Goal: Check status

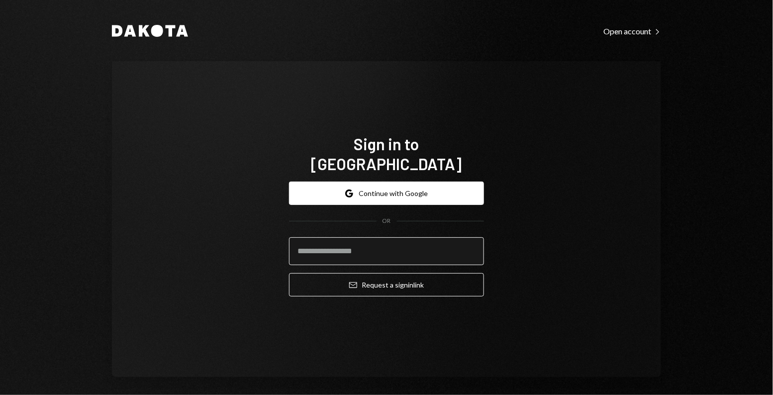
click at [356, 237] on input "email" at bounding box center [386, 251] width 195 height 28
type input "**********"
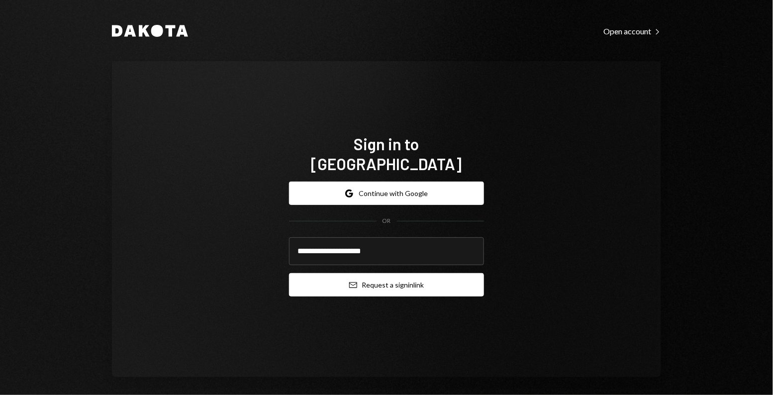
click at [360, 285] on button "Email Request a sign in link" at bounding box center [386, 284] width 195 height 23
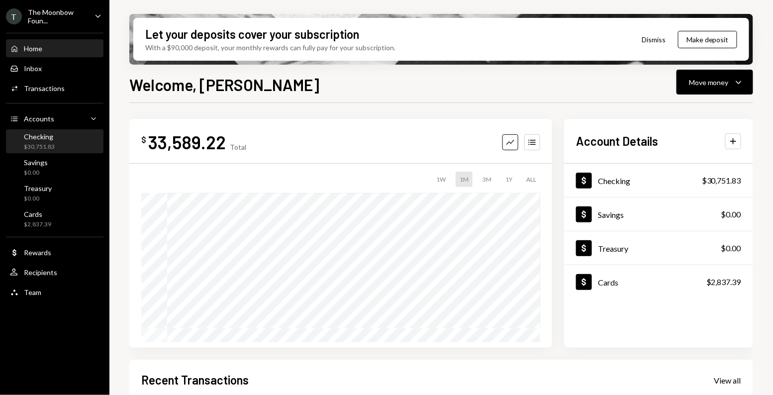
click at [53, 138] on div "Checking" at bounding box center [39, 136] width 31 height 8
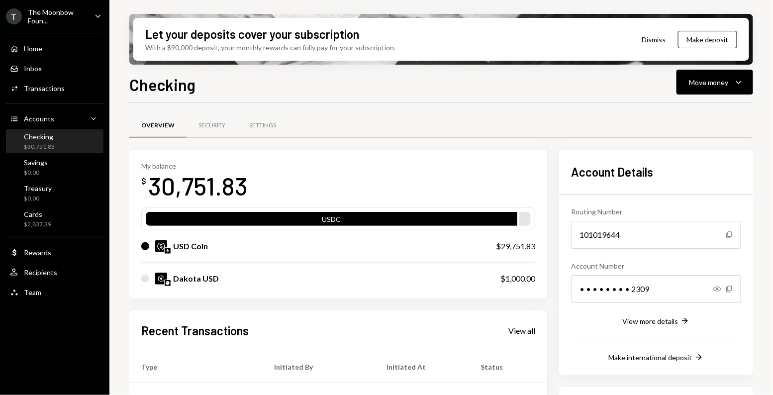
click at [69, 143] on div "Checking $30,751.83" at bounding box center [55, 141] width 90 height 19
click at [65, 89] on div "Activities Transactions" at bounding box center [55, 88] width 90 height 9
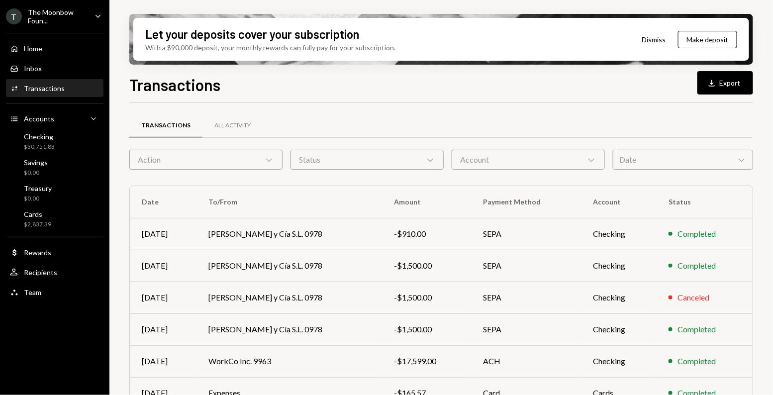
click at [308, 161] on div "Status Chevron Down" at bounding box center [367, 160] width 153 height 20
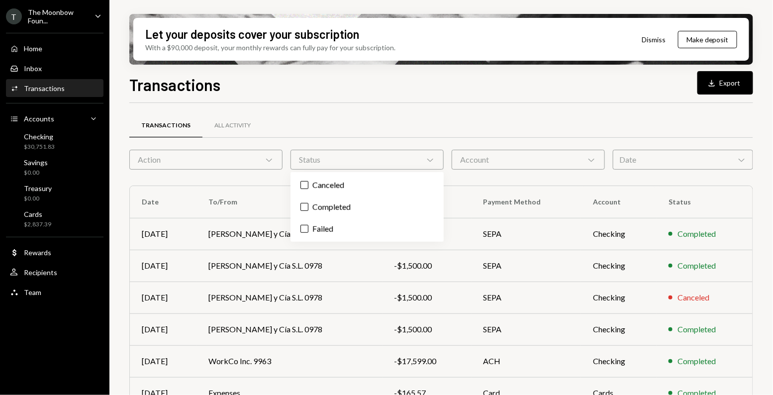
click at [667, 156] on div "Date Chevron Down" at bounding box center [683, 160] width 140 height 20
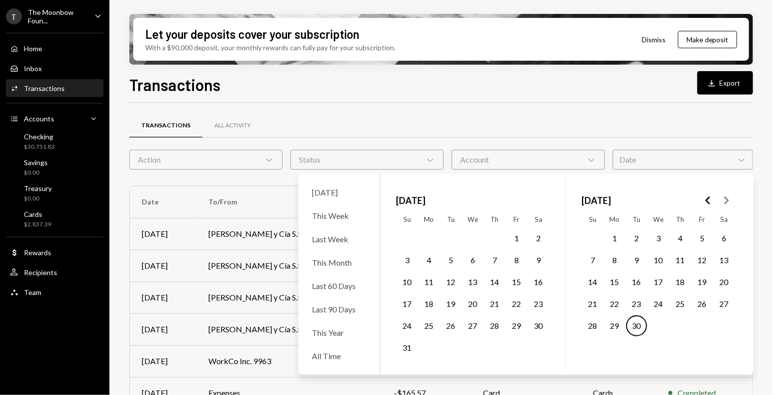
click at [611, 236] on button "1" at bounding box center [614, 238] width 21 height 21
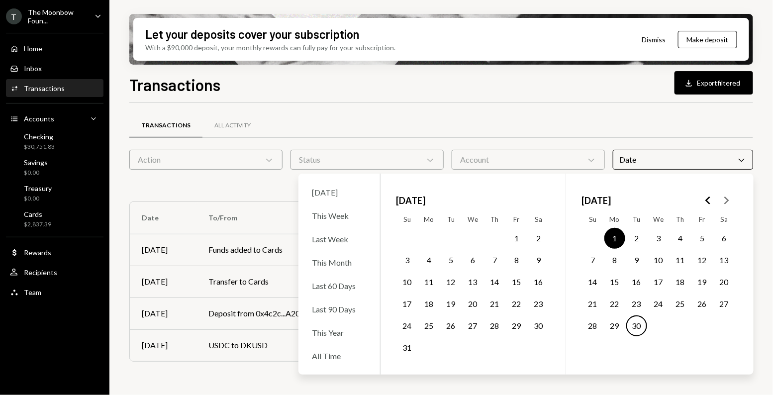
click at [631, 328] on button "30" at bounding box center [636, 325] width 21 height 21
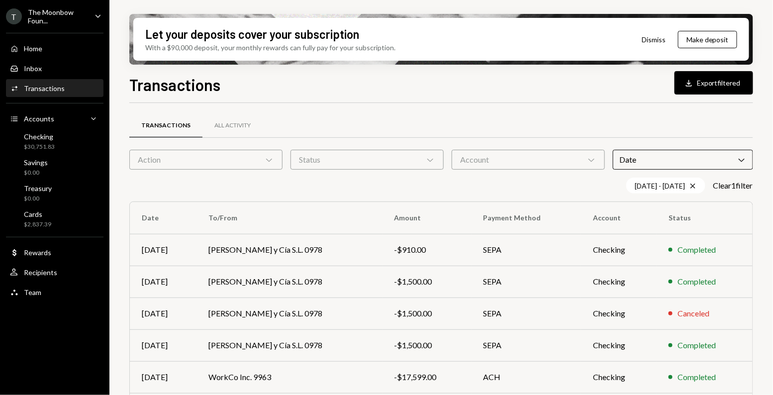
click at [517, 117] on div "Transactions All Activity" at bounding box center [441, 125] width 624 height 25
click at [40, 49] on div "Home" at bounding box center [33, 48] width 18 height 8
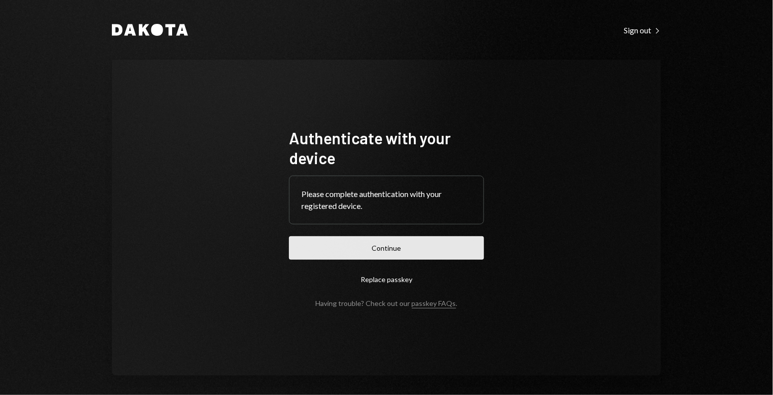
click at [301, 251] on button "Continue" at bounding box center [386, 247] width 195 height 23
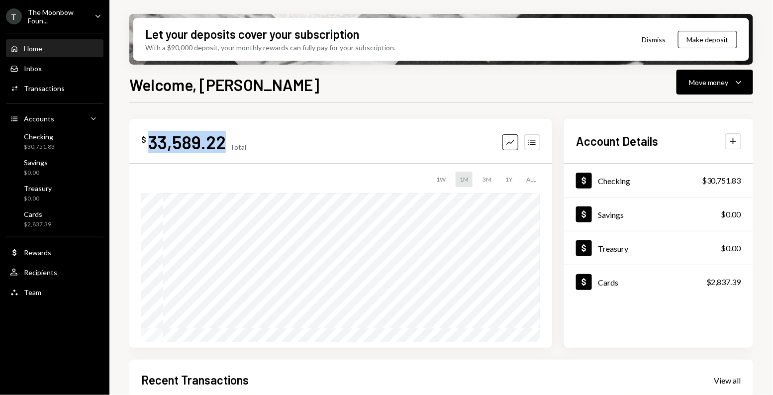
drag, startPoint x: 224, startPoint y: 141, endPoint x: 151, endPoint y: 141, distance: 73.6
click at [151, 141] on div "$ 33,589.22 Total" at bounding box center [193, 142] width 105 height 22
copy div "33,589.22"
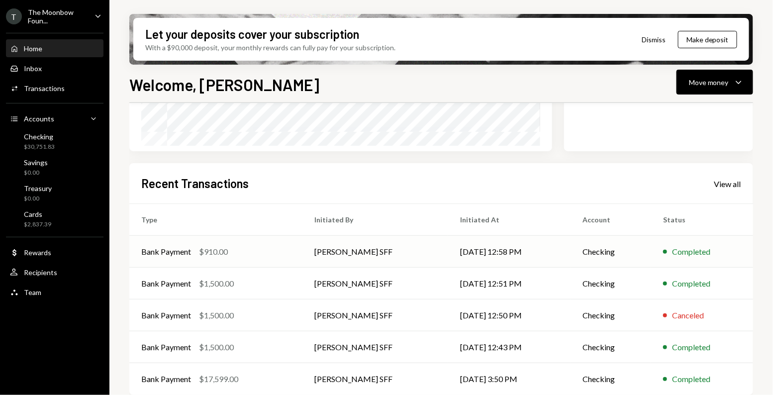
scroll to position [198, 0]
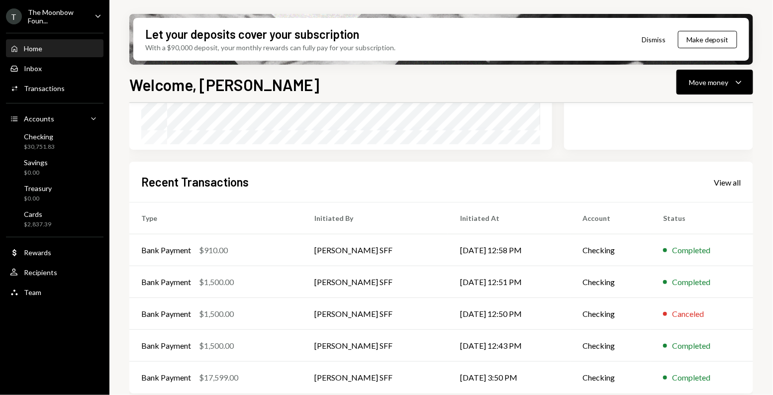
click at [711, 181] on div "Recent Transactions View all" at bounding box center [441, 182] width 600 height 16
click at [722, 182] on div "View all" at bounding box center [727, 183] width 27 height 10
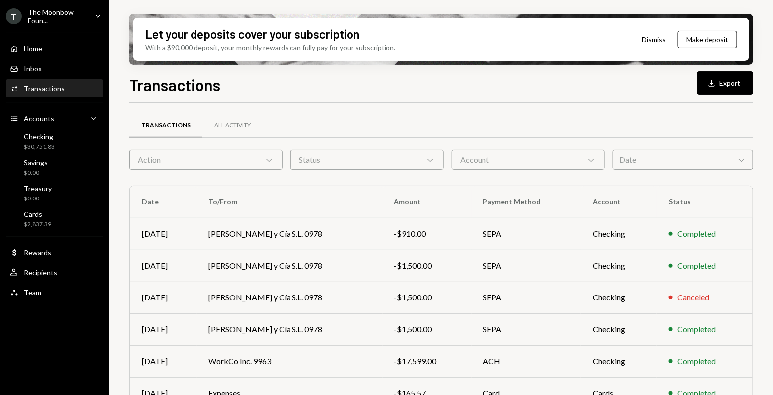
click at [635, 150] on div "Date Chevron Down" at bounding box center [683, 160] width 140 height 20
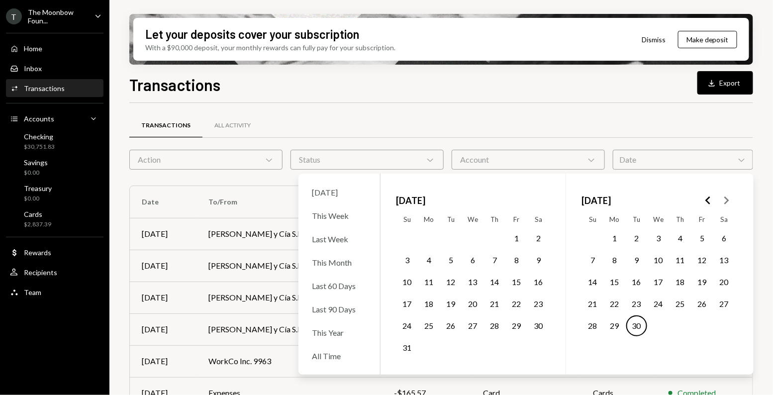
click at [516, 238] on button "1" at bounding box center [516, 238] width 21 height 21
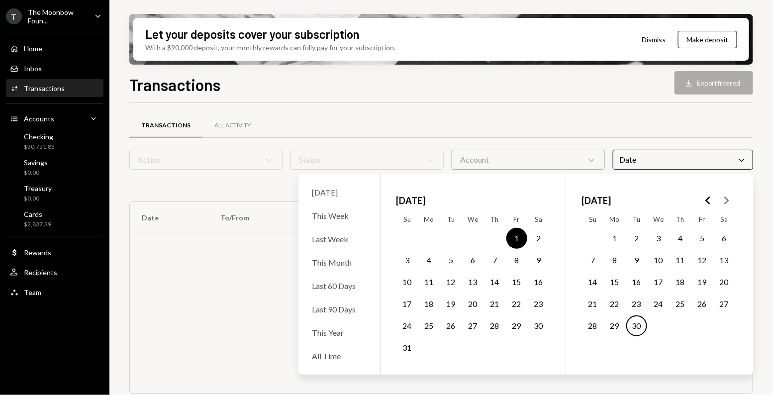
click at [408, 349] on button "31" at bounding box center [407, 347] width 21 height 21
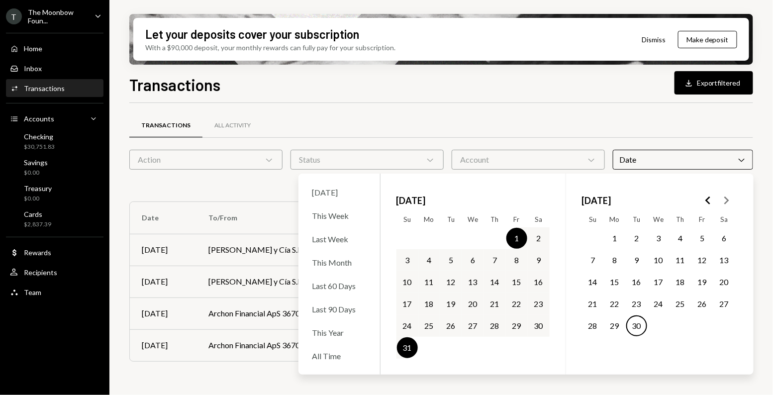
click at [425, 114] on div "Transactions All Activity" at bounding box center [441, 125] width 624 height 25
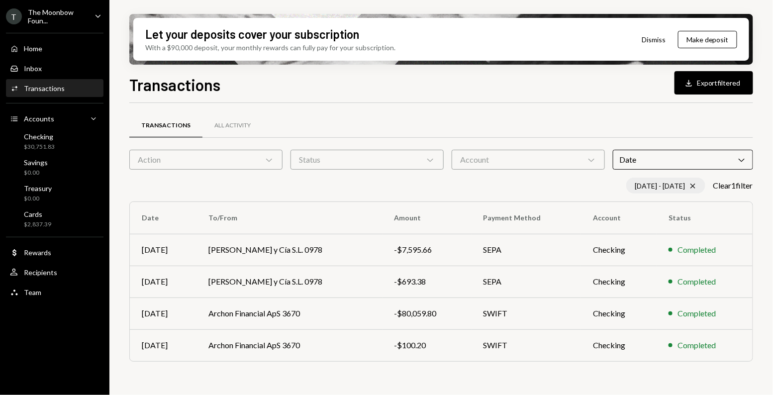
click at [694, 187] on div "08/01/25 - 08/31/25 Cross" at bounding box center [665, 186] width 79 height 16
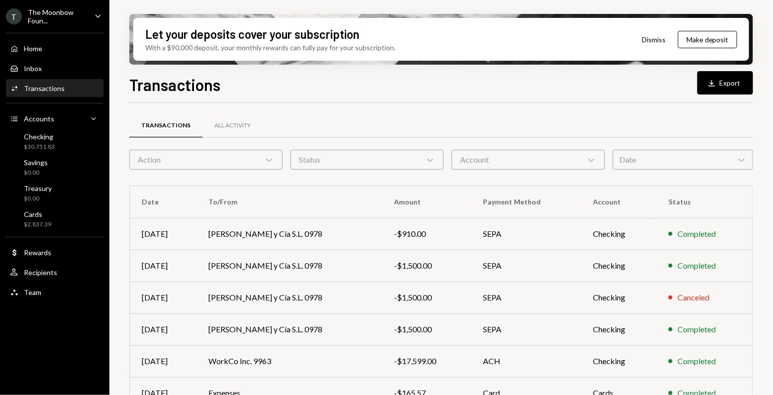
click at [678, 168] on div "Date Chevron Down" at bounding box center [683, 160] width 140 height 20
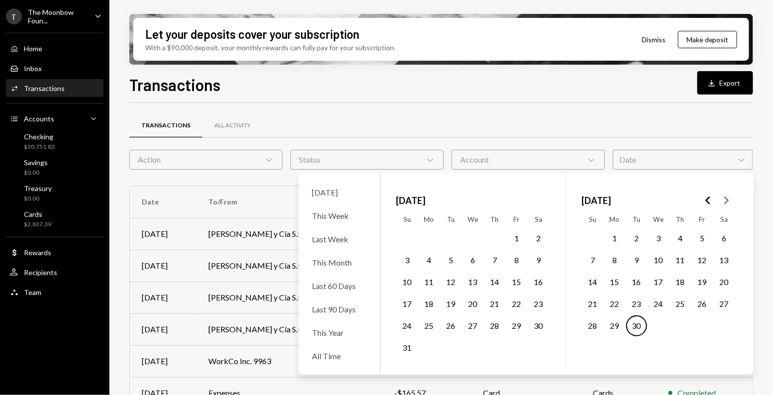
click at [614, 237] on button "1" at bounding box center [614, 238] width 21 height 21
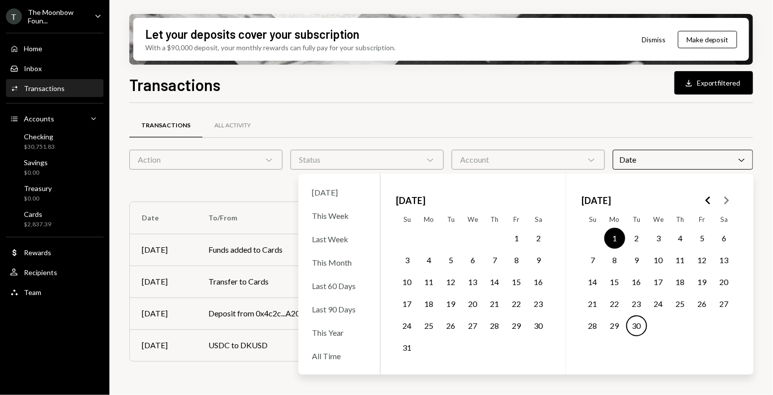
click at [633, 325] on button "30" at bounding box center [636, 325] width 21 height 21
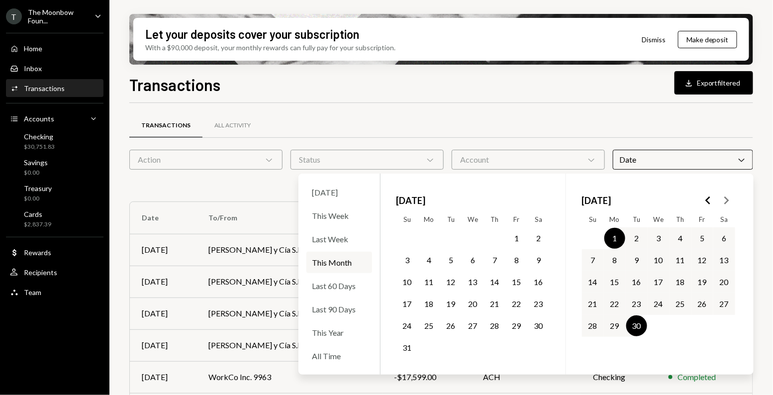
click at [532, 87] on div "Transactions Download Export filtered" at bounding box center [441, 84] width 624 height 22
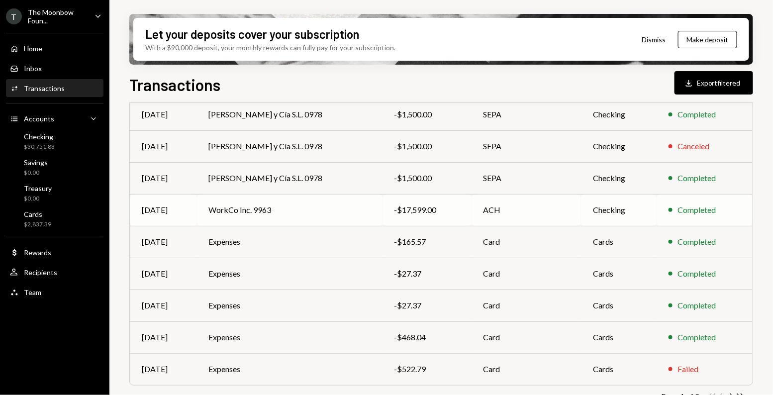
scroll to position [187, 0]
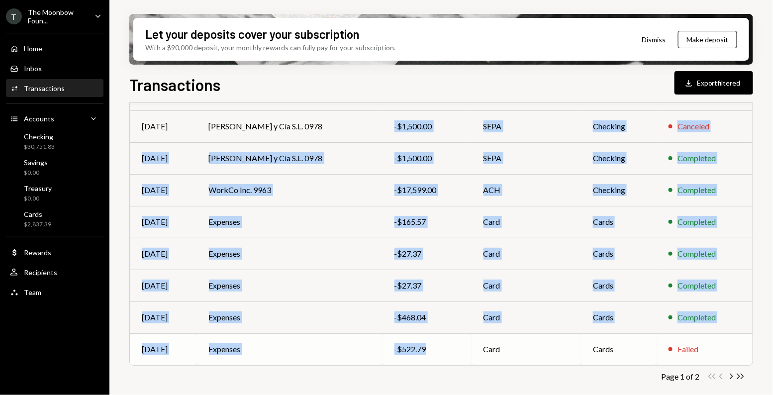
drag, startPoint x: 383, startPoint y: 120, endPoint x: 413, endPoint y: 357, distance: 239.3
click at [413, 357] on tbody "Sep 30 Clarke, Modet y Cía S.L. 0978 -$910.00 SEPA Checking Completed Sep 30 Cl…" at bounding box center [441, 206] width 623 height 318
copy tbody "-$1,500.00 SEPA Checking Canceled Sep 30 Clarke, Modet y Cía S.L. 0978 -$1,500.…"
click at [61, 223] on div "Cards $2,837.39" at bounding box center [55, 219] width 90 height 19
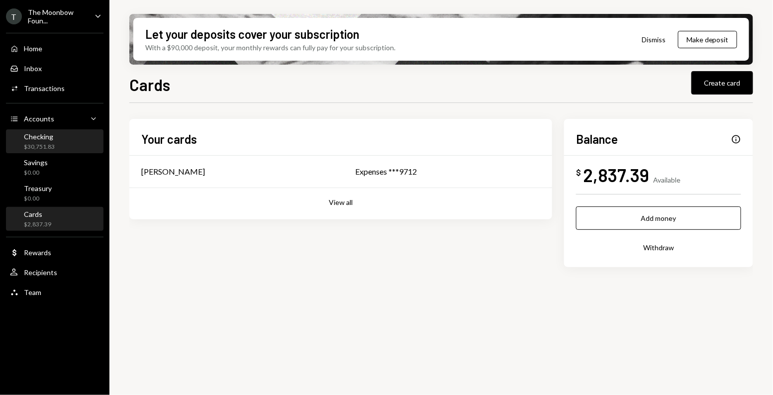
click at [42, 147] on div "$30,751.83" at bounding box center [39, 147] width 31 height 8
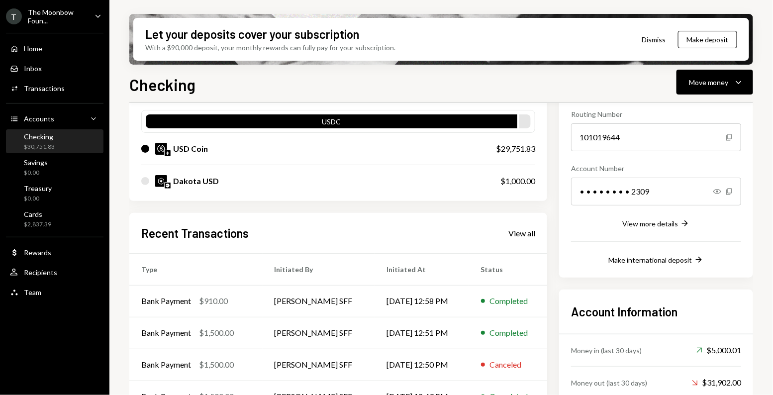
scroll to position [154, 0]
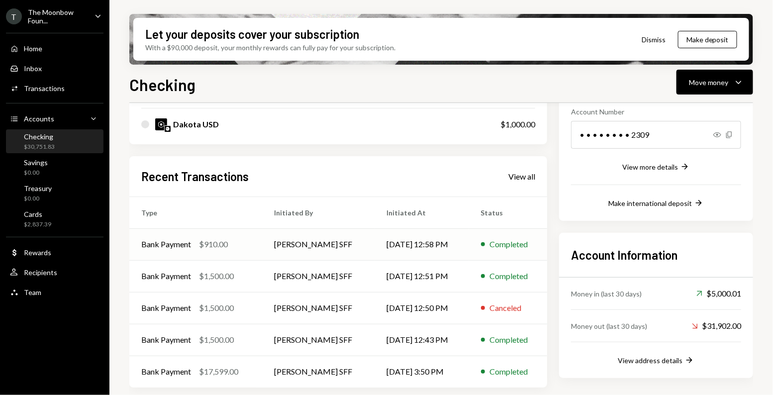
click at [187, 247] on div "Bank Payment" at bounding box center [166, 244] width 50 height 12
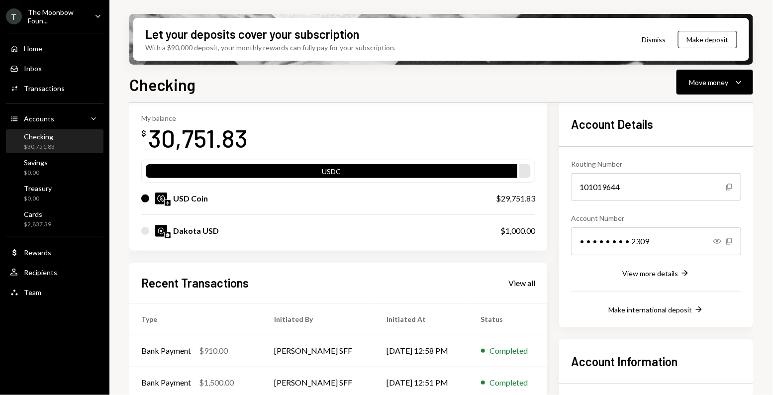
scroll to position [71, 0]
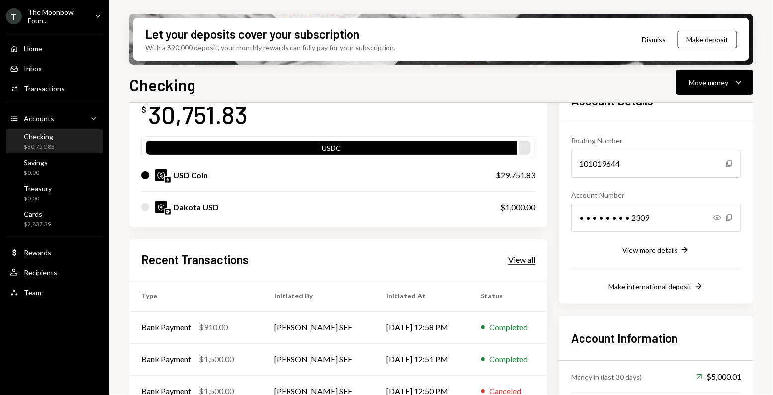
click at [518, 261] on div "View all" at bounding box center [521, 260] width 27 height 10
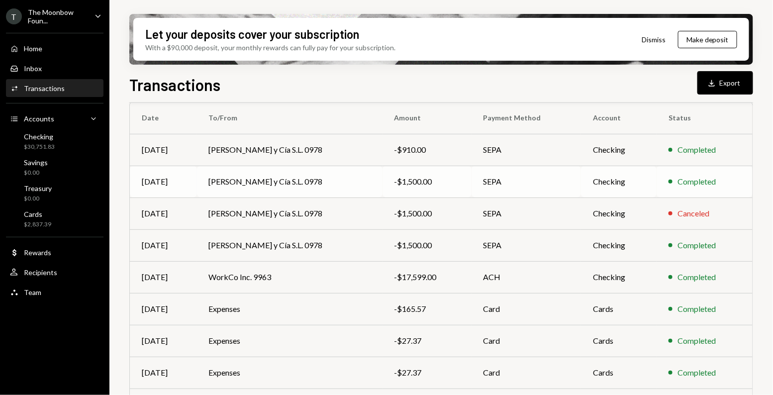
scroll to position [89, 0]
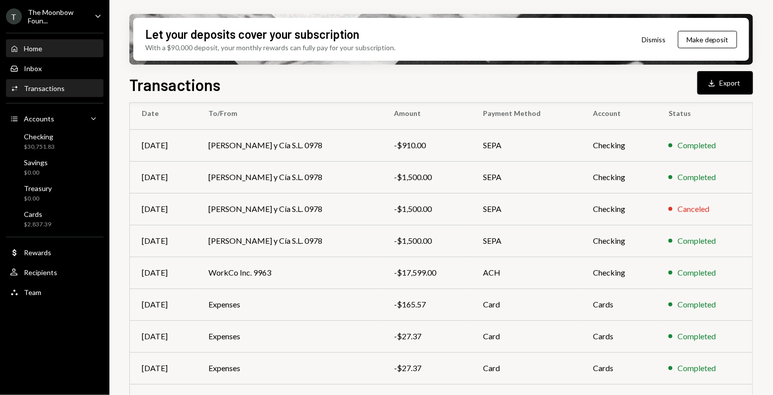
click at [31, 47] on div "Home" at bounding box center [33, 48] width 18 height 8
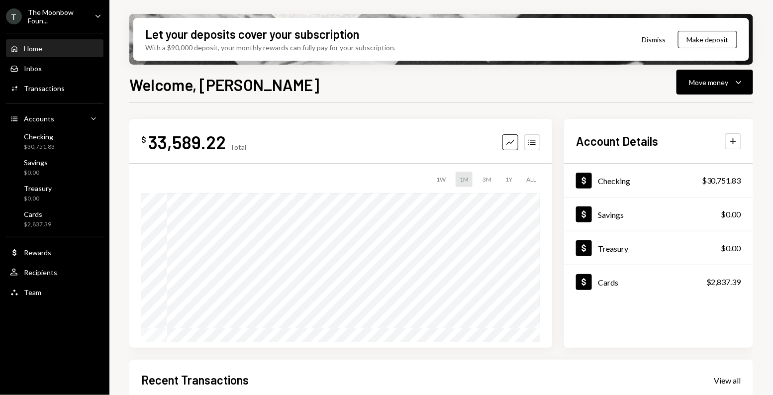
click at [33, 47] on div "Home" at bounding box center [33, 48] width 18 height 8
click at [48, 16] on div "The Moonbow Foun..." at bounding box center [57, 16] width 59 height 17
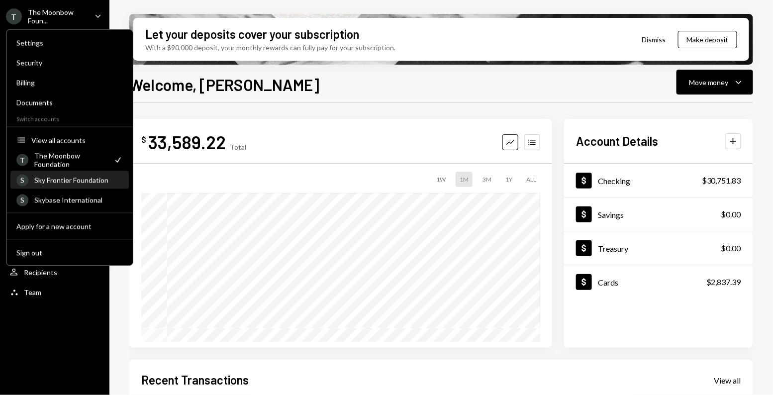
click at [63, 185] on div "S Sky Frontier Foundation" at bounding box center [69, 180] width 106 height 17
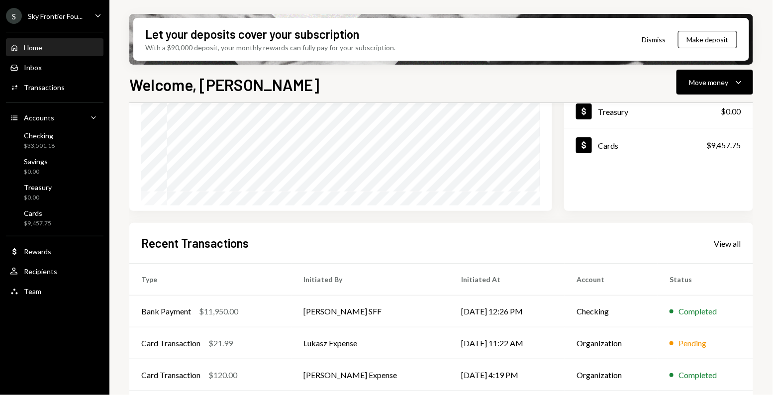
scroll to position [156, 0]
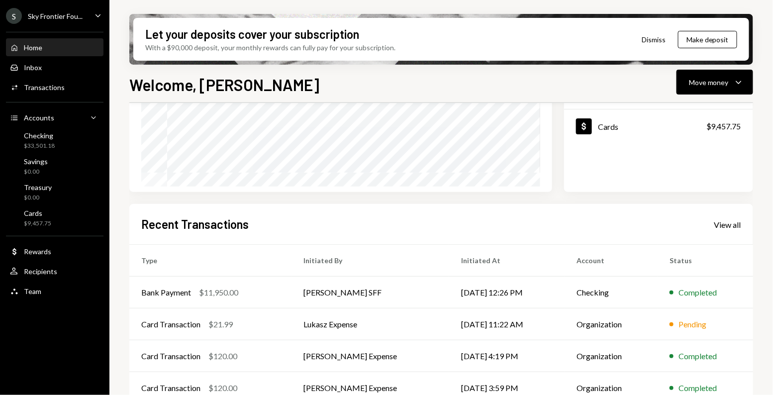
click at [75, 48] on div "Home Home" at bounding box center [55, 47] width 90 height 9
click at [67, 142] on div "Checking $33,501.18" at bounding box center [55, 140] width 90 height 19
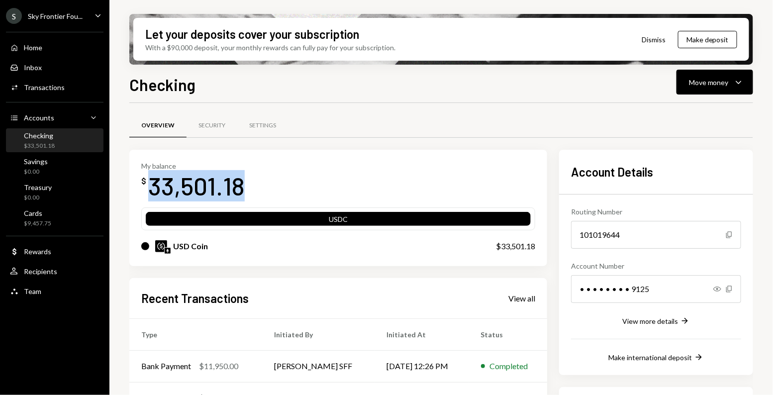
drag, startPoint x: 243, startPoint y: 189, endPoint x: 145, endPoint y: 187, distance: 97.5
click at [145, 187] on div "$ 33,501.18" at bounding box center [192, 185] width 103 height 31
copy div "33,501.18"
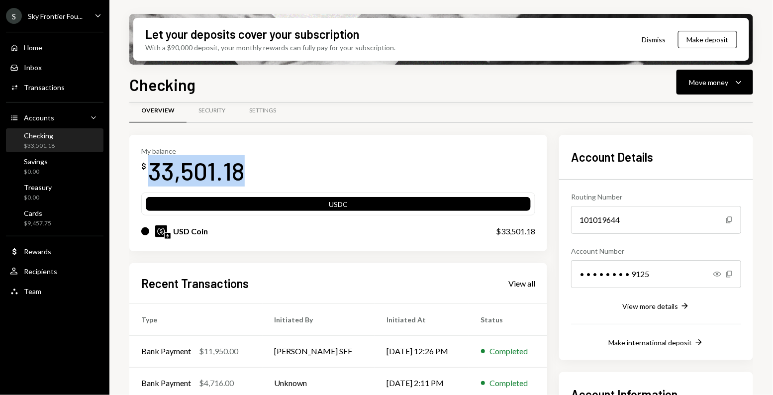
scroll to position [18, 0]
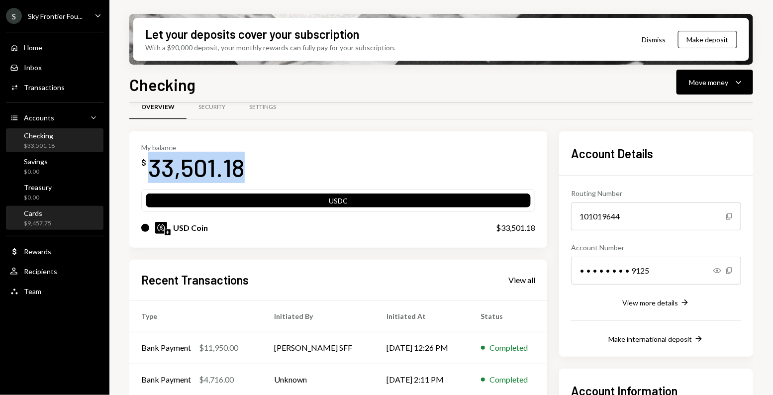
click at [56, 221] on div "Cards $9,457.75" at bounding box center [55, 218] width 90 height 19
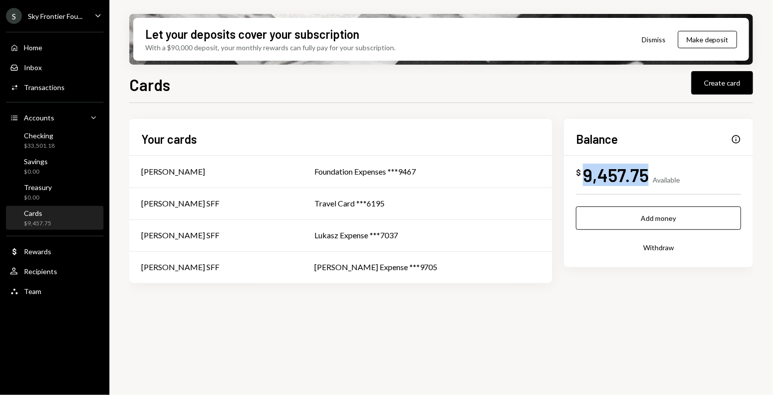
drag, startPoint x: 646, startPoint y: 178, endPoint x: 586, endPoint y: 177, distance: 59.7
click at [586, 177] on div "9,457.75" at bounding box center [616, 175] width 66 height 22
copy div "9,457.75"
click at [63, 42] on div "Home Home" at bounding box center [55, 47] width 90 height 17
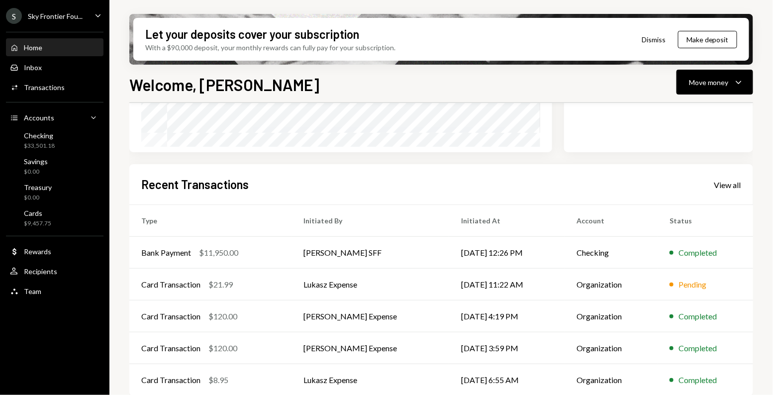
scroll to position [204, 0]
